Goal: Transaction & Acquisition: Purchase product/service

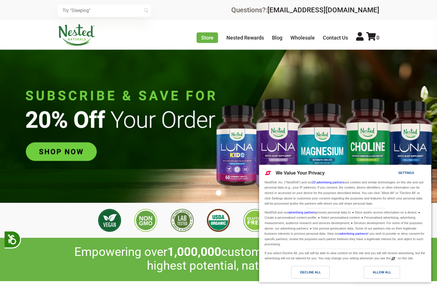
scroll to position [0, 101]
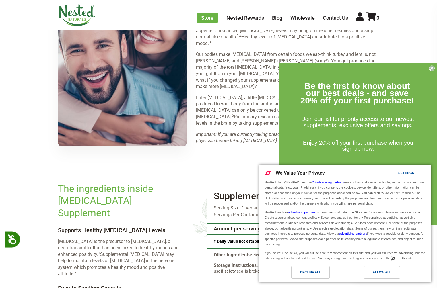
scroll to position [864, 0]
